Goal: Task Accomplishment & Management: Manage account settings

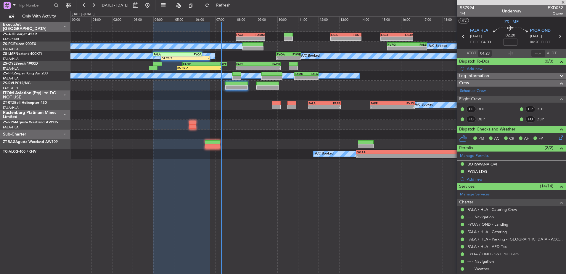
click at [563, 2] on span at bounding box center [563, 2] width 6 height 5
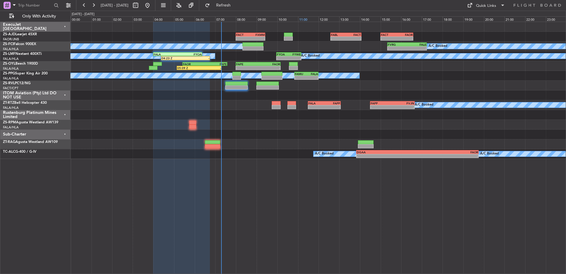
type input "0"
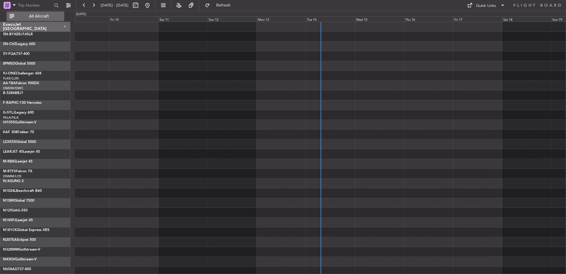
click at [40, 14] on span "All Aircraft" at bounding box center [38, 16] width 47 height 4
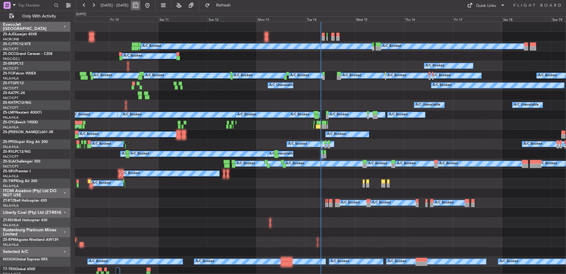
click at [140, 6] on button at bounding box center [135, 5] width 9 height 9
select select "10"
select select "2025"
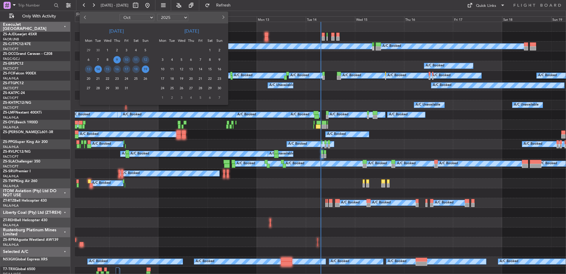
click at [98, 69] on span "14" at bounding box center [97, 68] width 7 height 7
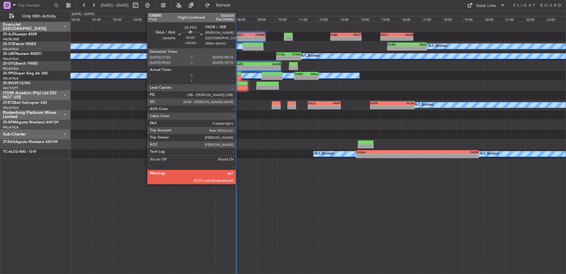
click at [238, 77] on div at bounding box center [237, 78] width 9 height 4
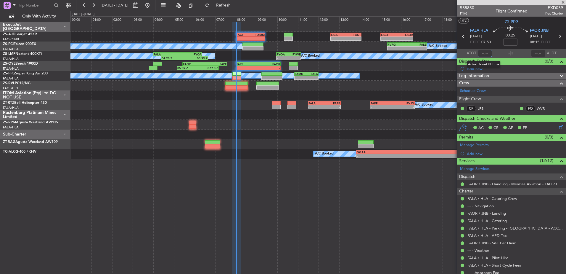
click at [487, 54] on input "text" at bounding box center [485, 53] width 14 height 7
click at [484, 51] on input "text" at bounding box center [485, 53] width 14 height 7
type input "08:02"
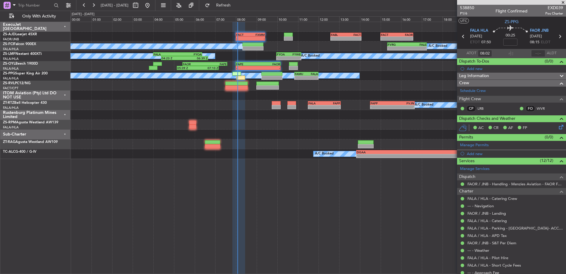
click at [564, 1] on span at bounding box center [563, 2] width 6 height 5
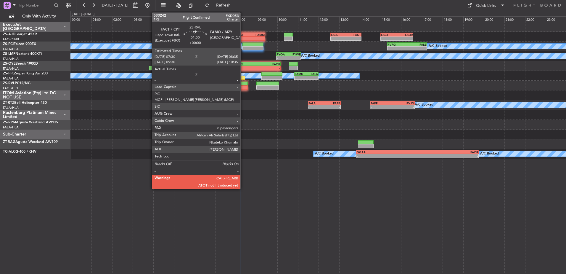
click at [243, 86] on div at bounding box center [236, 87] width 23 height 4
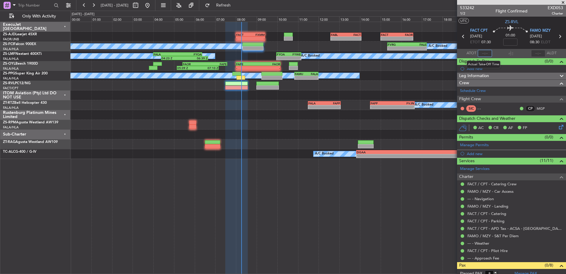
click at [483, 53] on input "text" at bounding box center [485, 53] width 14 height 7
type input "08:15"
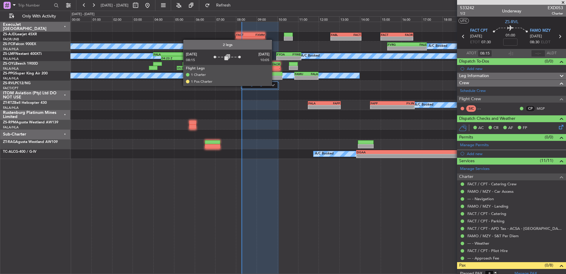
click at [275, 85] on img at bounding box center [273, 85] width 4 height 2
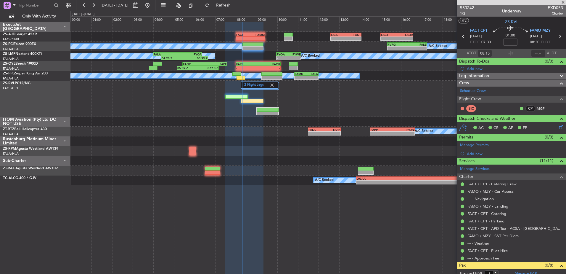
click at [564, 3] on span at bounding box center [563, 2] width 6 height 5
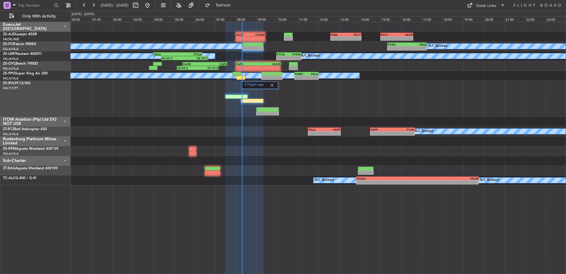
type input "0"
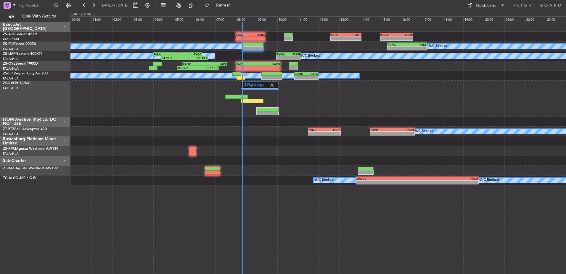
click at [65, 121] on div "ITOM Aviation (Pty) Ltd DO NOT USE" at bounding box center [35, 122] width 70 height 10
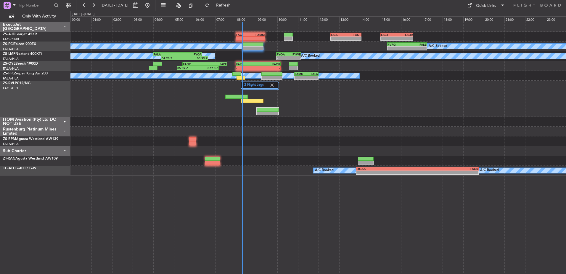
click at [65, 129] on div "Rustenburg Platinum Mines Limited" at bounding box center [35, 131] width 70 height 10
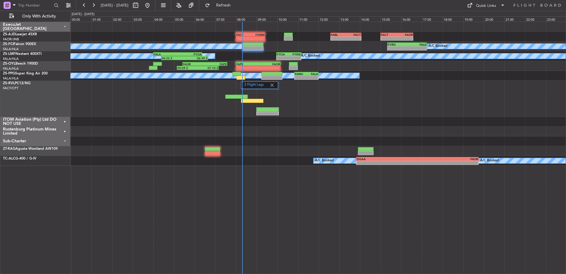
click at [64, 141] on div "Sub-Charter" at bounding box center [35, 141] width 70 height 10
